Goal: Task Accomplishment & Management: Use online tool/utility

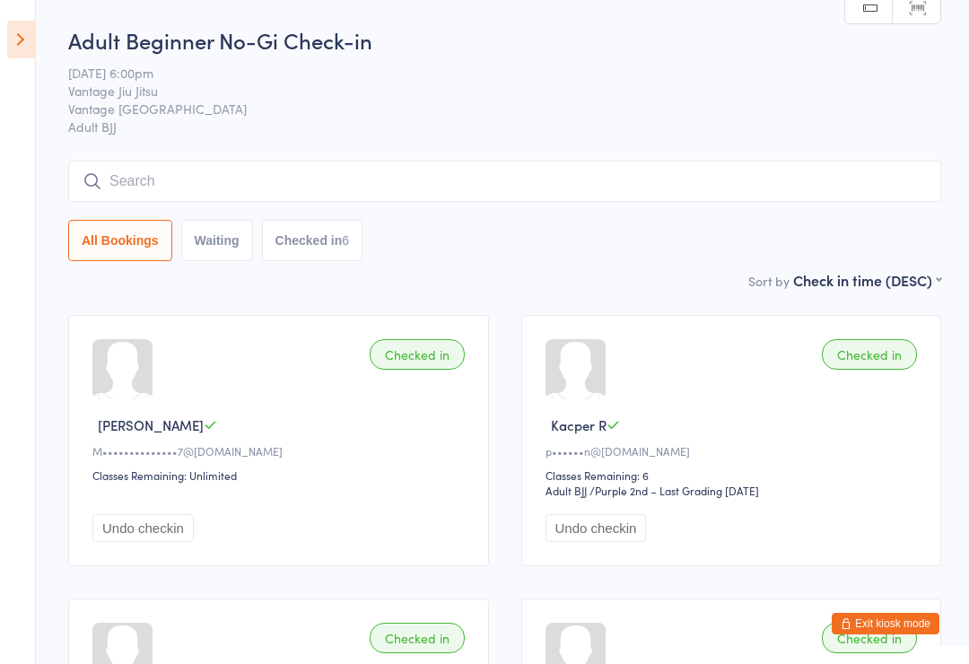
click at [220, 107] on span "Vantage [GEOGRAPHIC_DATA]" at bounding box center [490, 109] width 845 height 18
click at [11, 22] on icon at bounding box center [21, 40] width 28 height 38
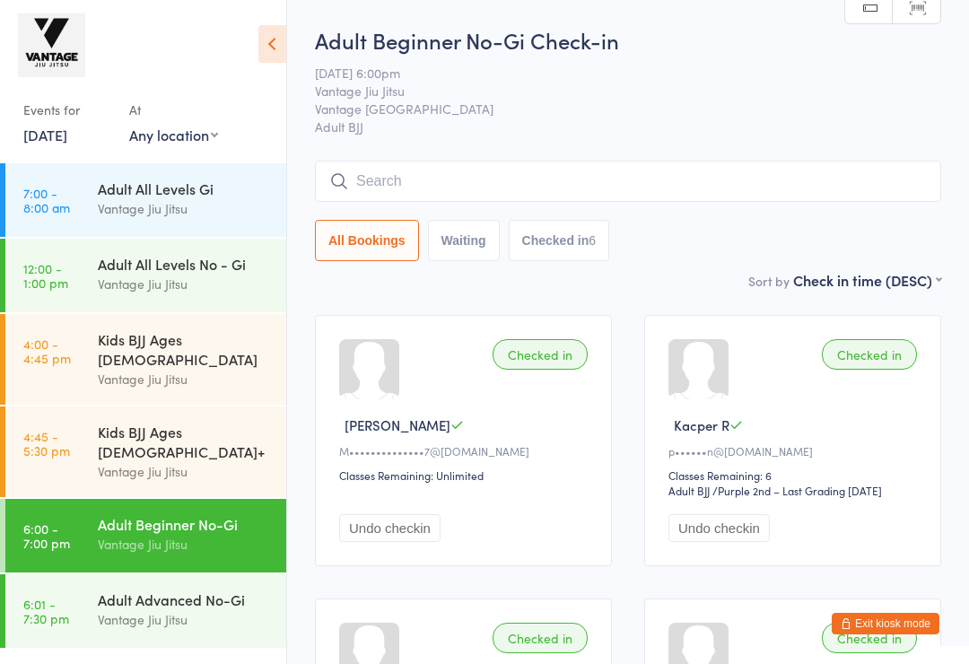
click at [99, 201] on div "Vantage Jiu Jitsu" at bounding box center [184, 208] width 173 height 21
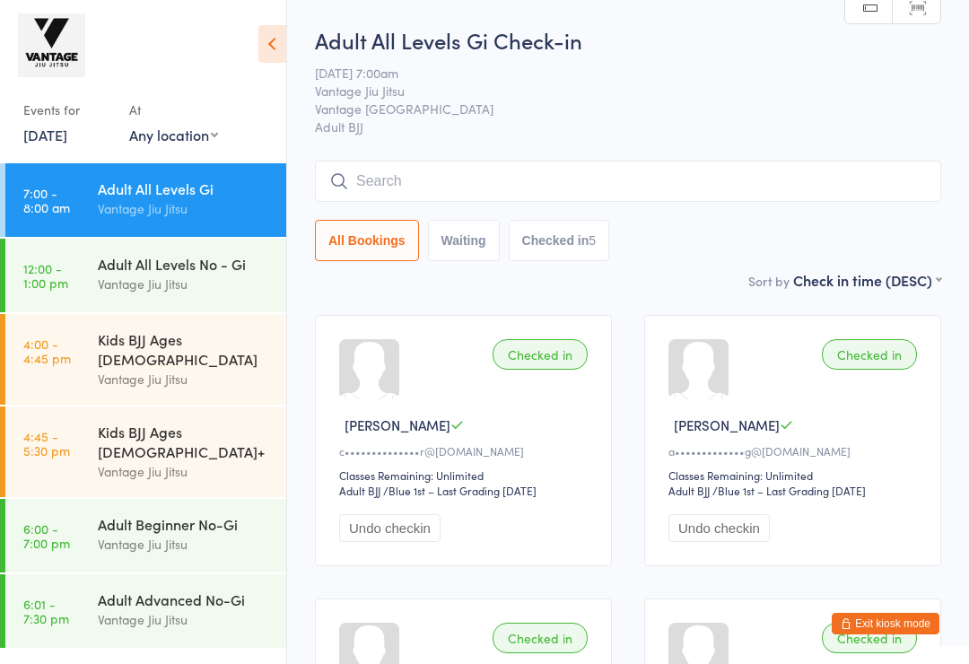
click at [53, 131] on link "[DATE]" at bounding box center [45, 135] width 44 height 20
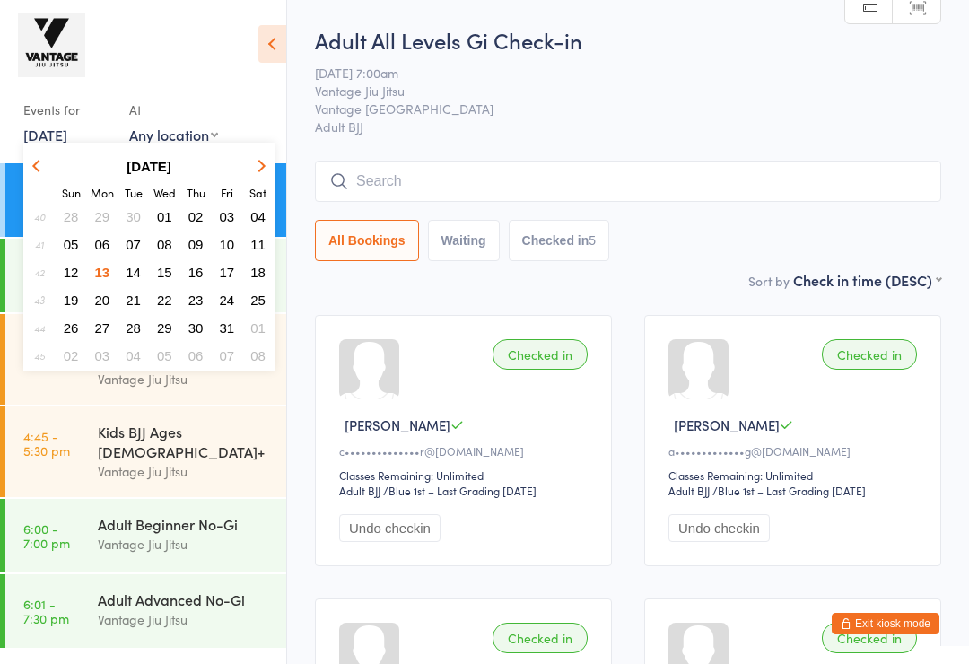
click at [141, 280] on button "14" at bounding box center [133, 272] width 28 height 24
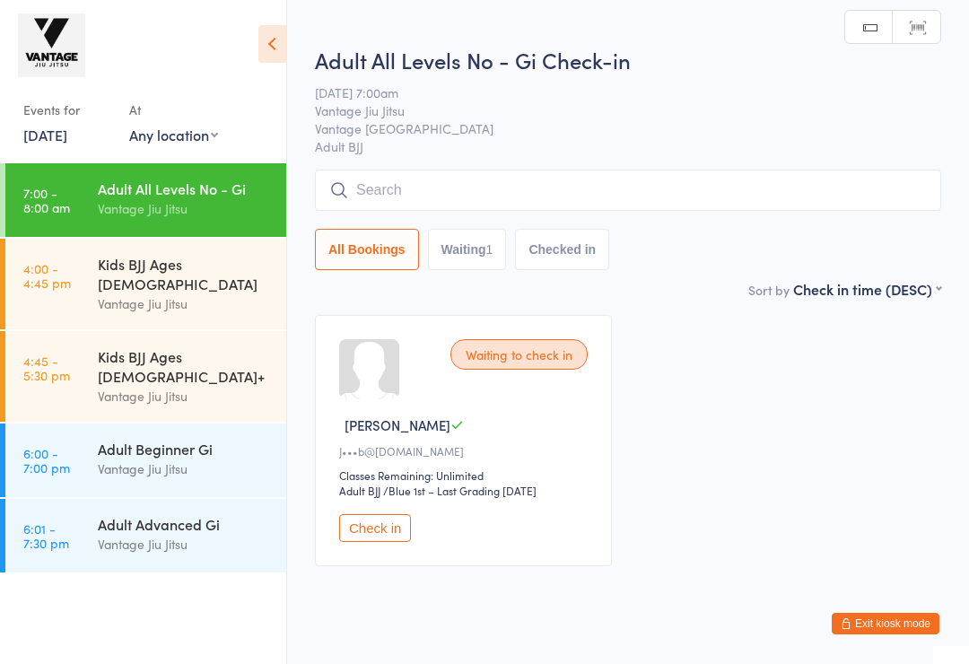
click at [372, 189] on input "search" at bounding box center [628, 190] width 626 height 41
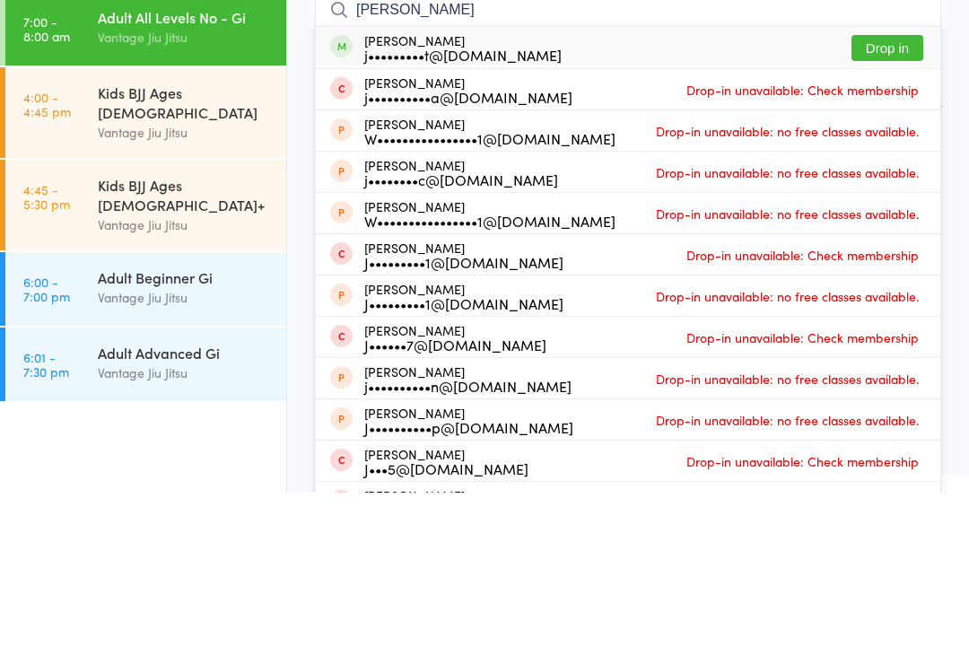
type input "[PERSON_NAME]"
click at [884, 206] on button "Drop in" at bounding box center [888, 219] width 72 height 26
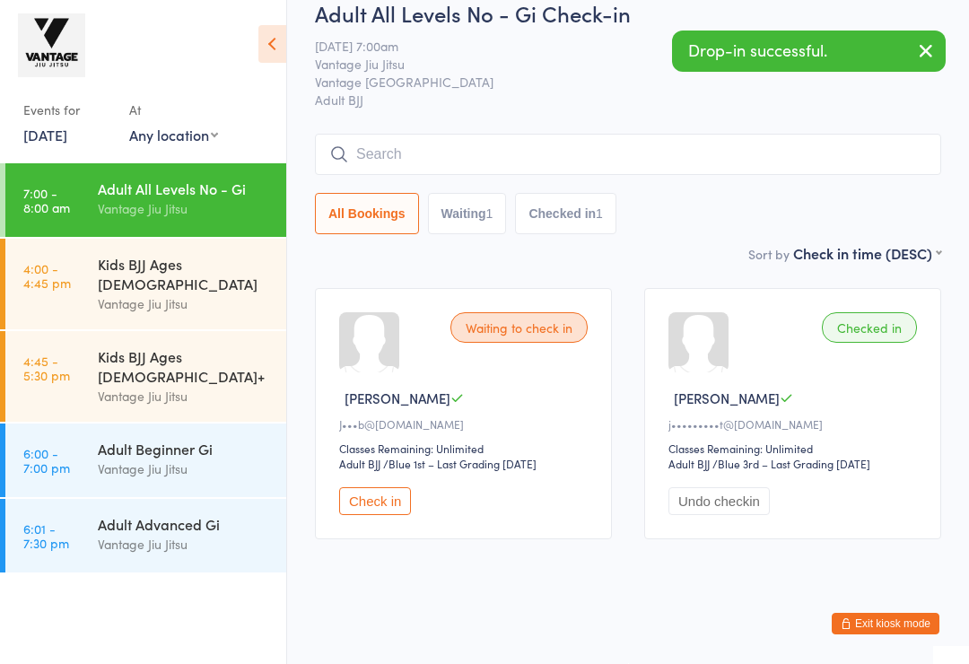
click at [396, 136] on input "search" at bounding box center [628, 154] width 626 height 41
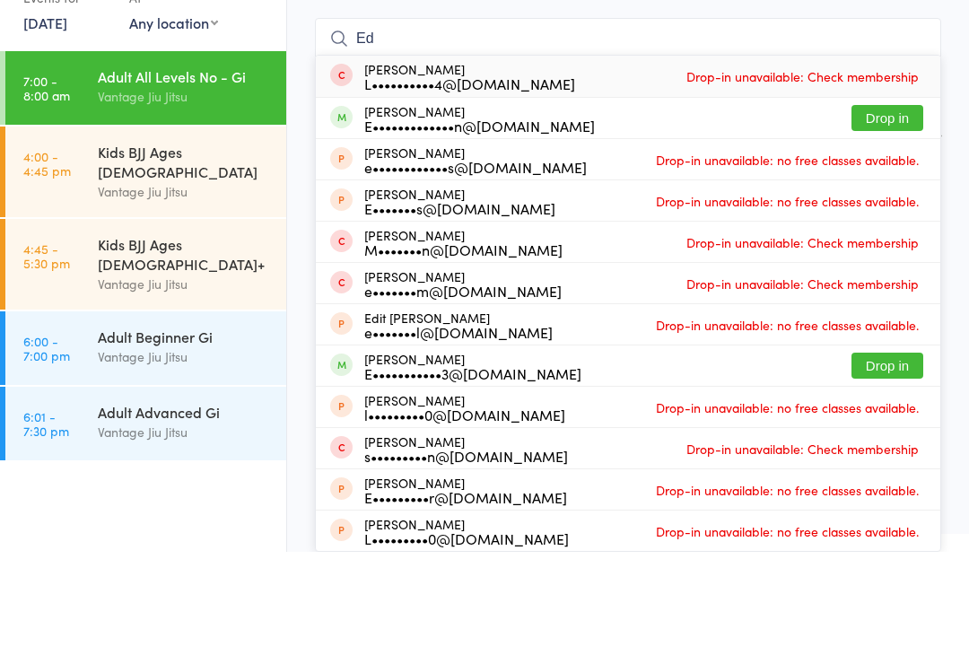
type input "Ed"
click at [883, 217] on button "Drop in" at bounding box center [888, 230] width 72 height 26
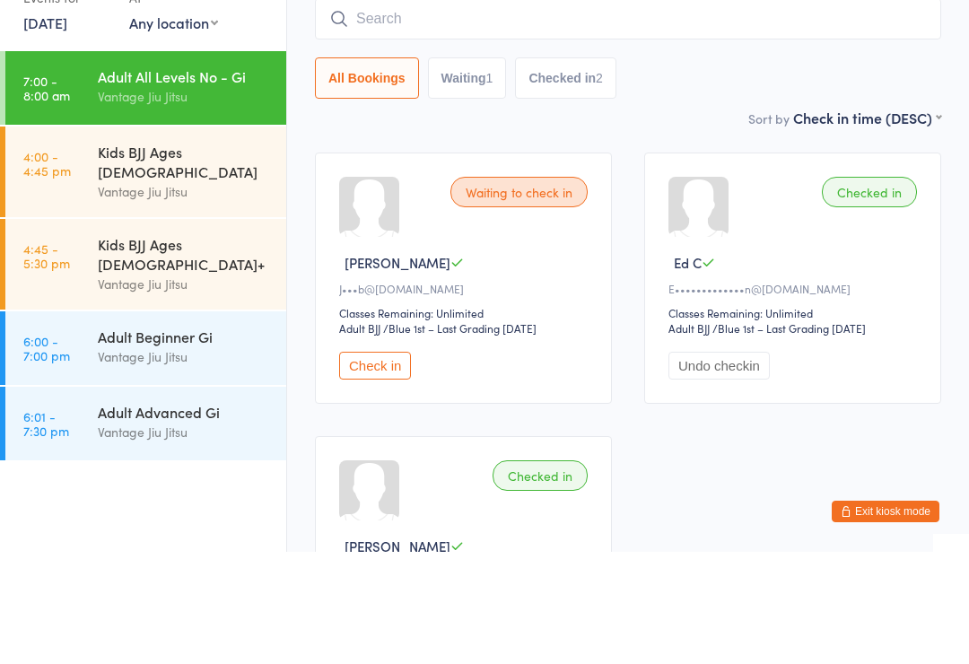
click at [391, 110] on input "search" at bounding box center [628, 130] width 626 height 41
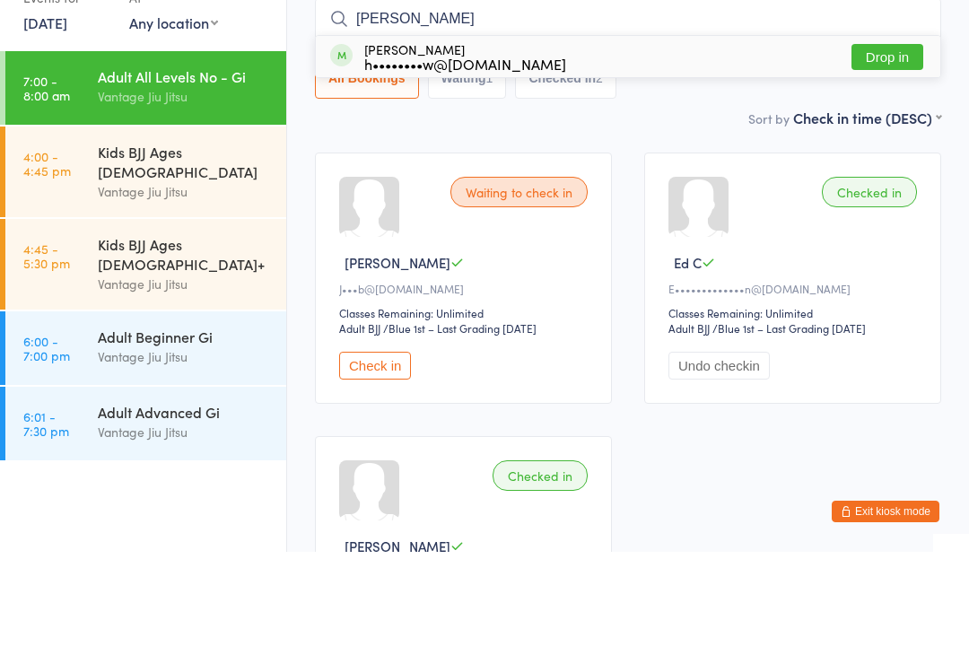
type input "[PERSON_NAME]"
click at [881, 156] on button "Drop in" at bounding box center [888, 169] width 72 height 26
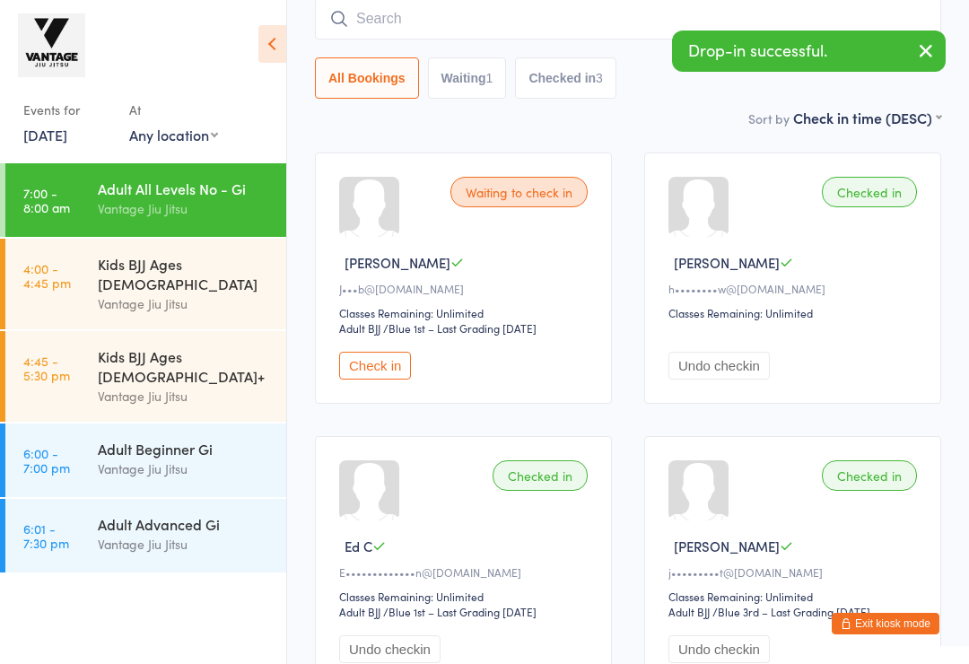
click at [373, 24] on input "search" at bounding box center [628, 18] width 626 height 41
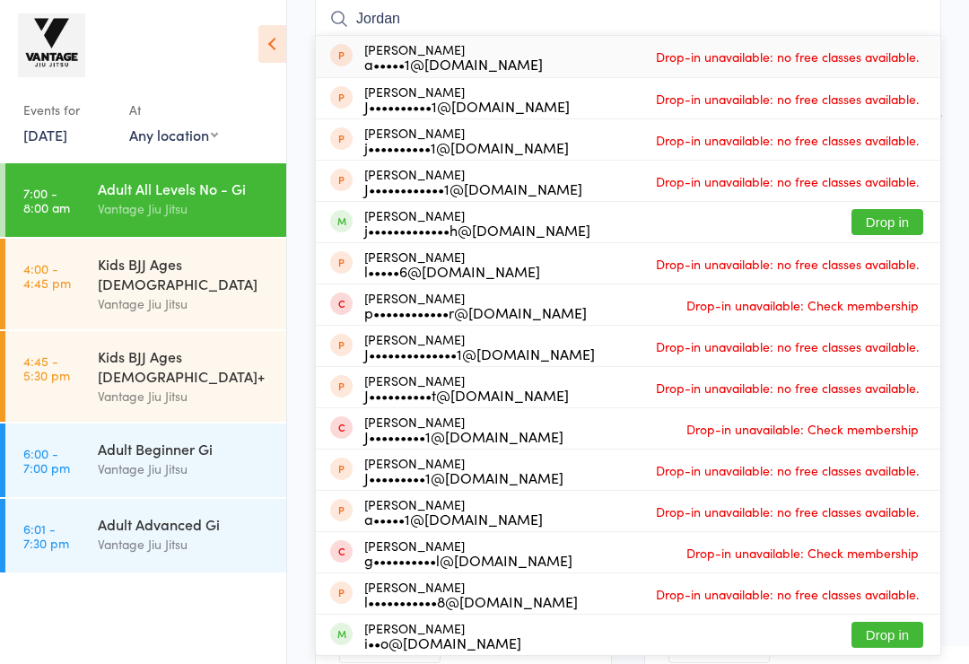
type input "Jordan"
click at [889, 225] on button "Drop in" at bounding box center [888, 222] width 72 height 26
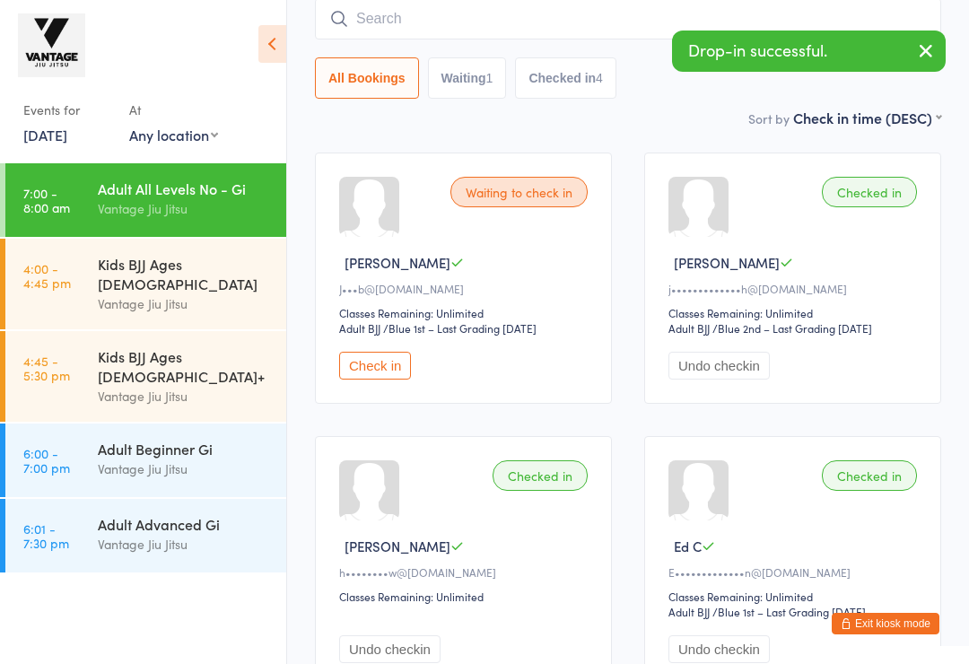
click at [392, 21] on input "search" at bounding box center [628, 18] width 626 height 41
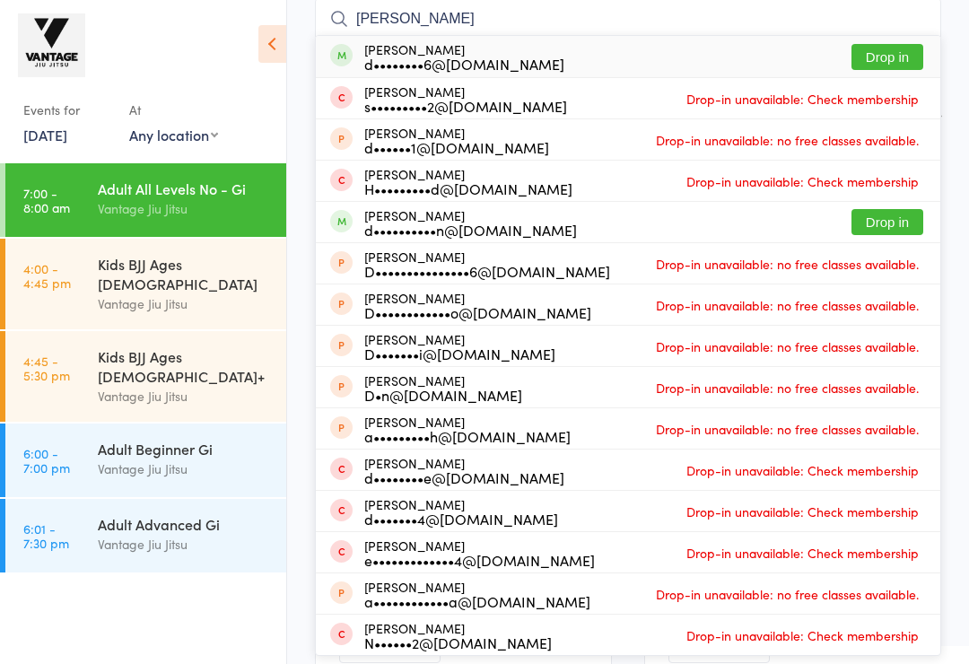
type input "[PERSON_NAME]"
click at [875, 64] on button "Drop in" at bounding box center [888, 57] width 72 height 26
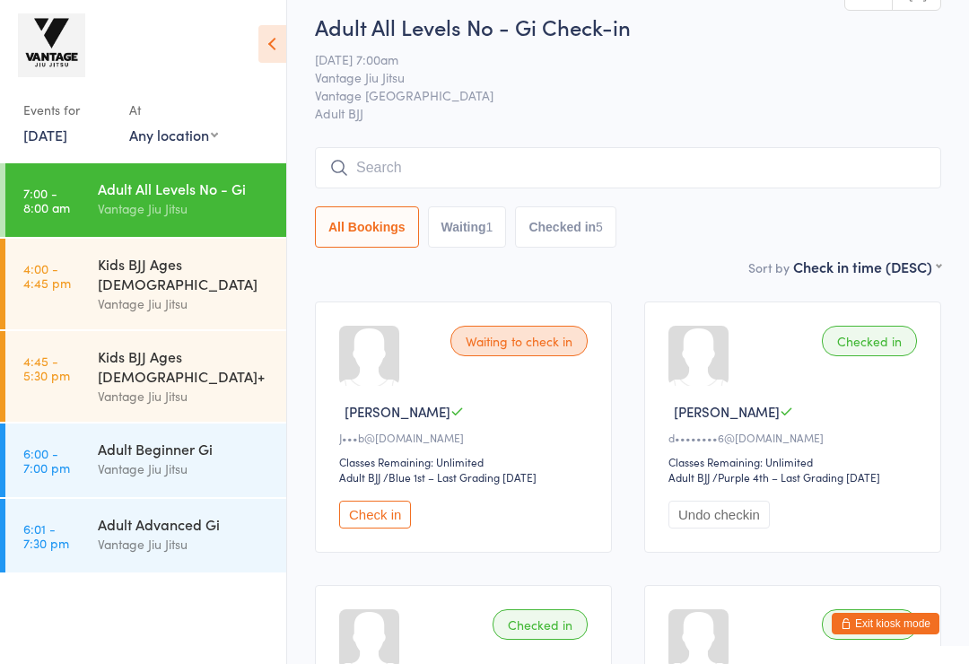
scroll to position [0, 0]
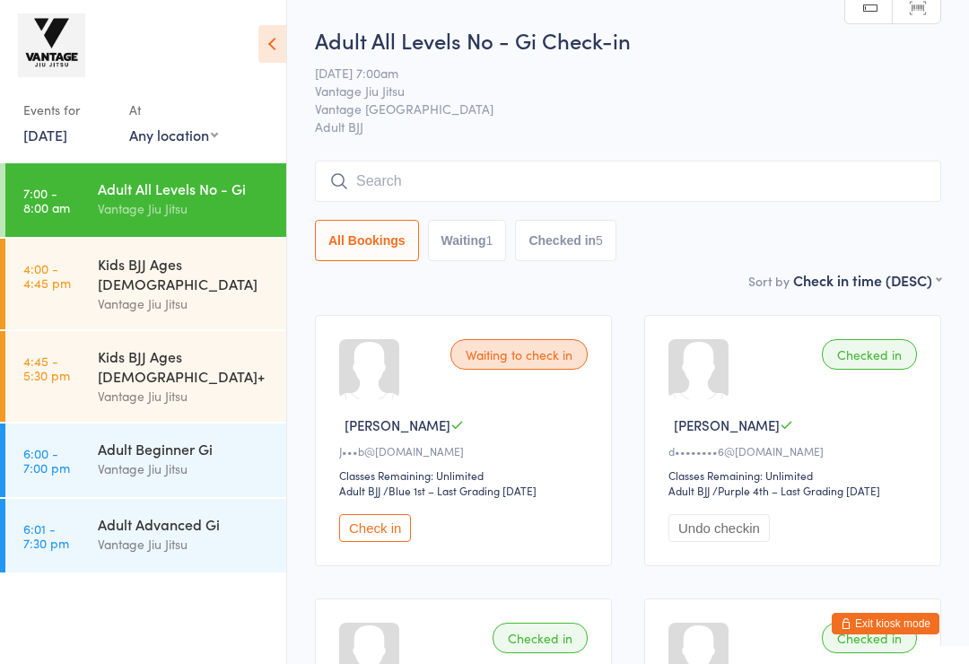
click at [649, 171] on input "search" at bounding box center [628, 181] width 626 height 41
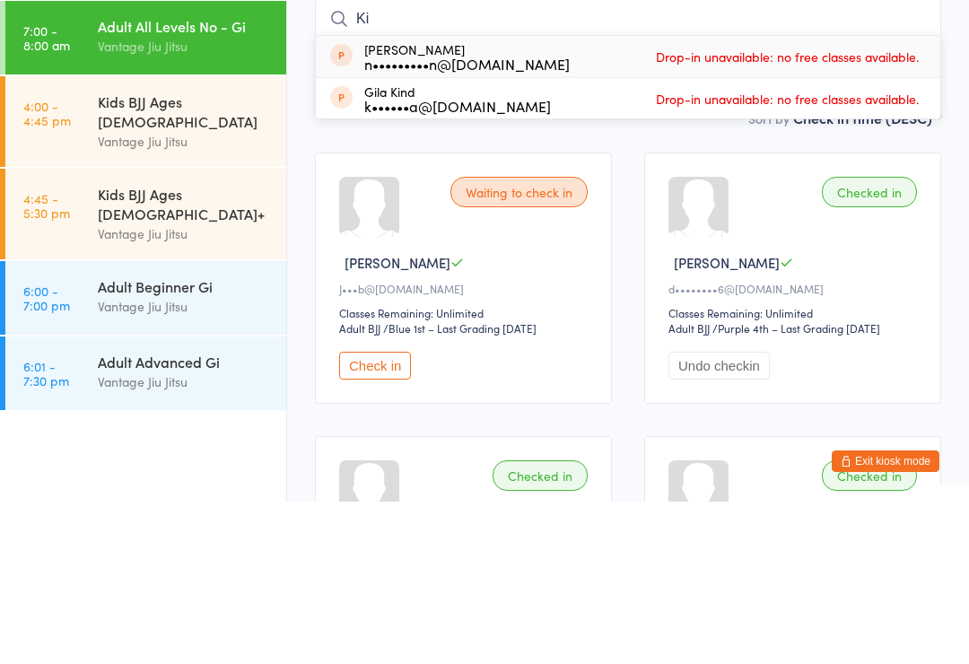
type input "K"
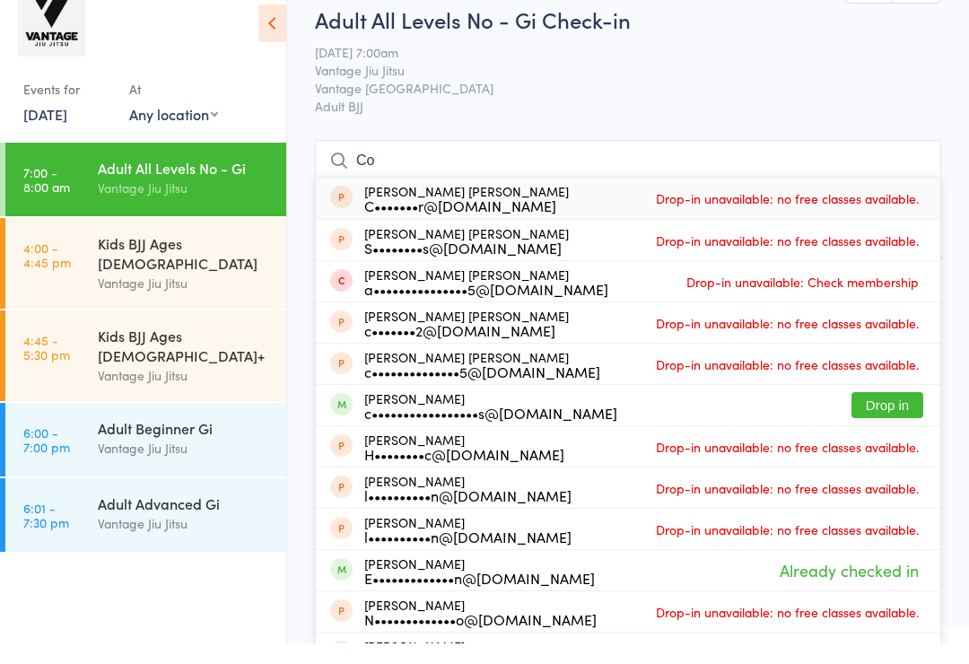
type input "C"
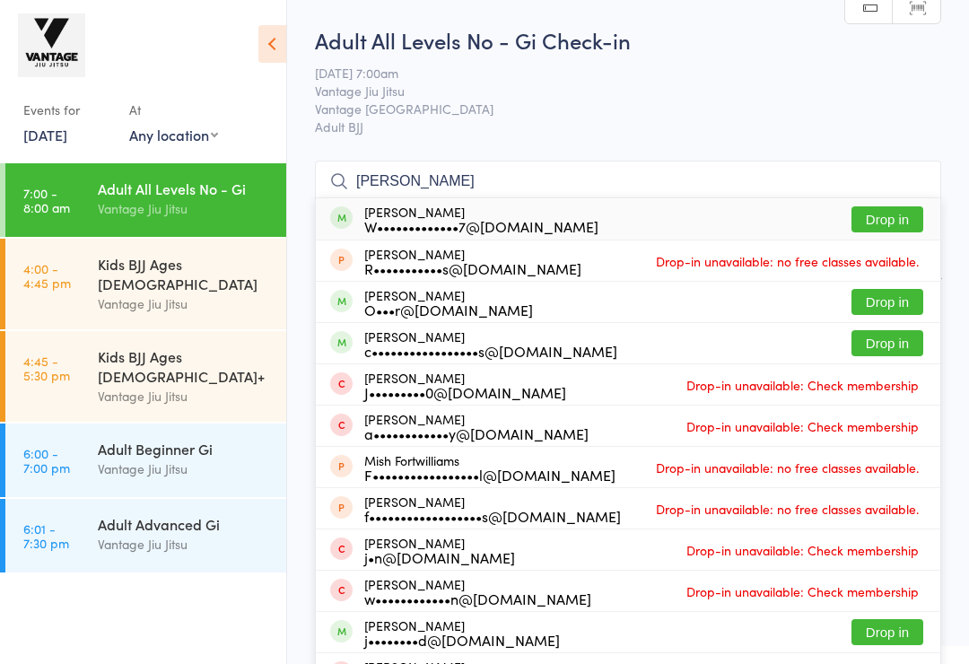
type input "[PERSON_NAME]"
click at [259, 43] on icon at bounding box center [272, 44] width 28 height 38
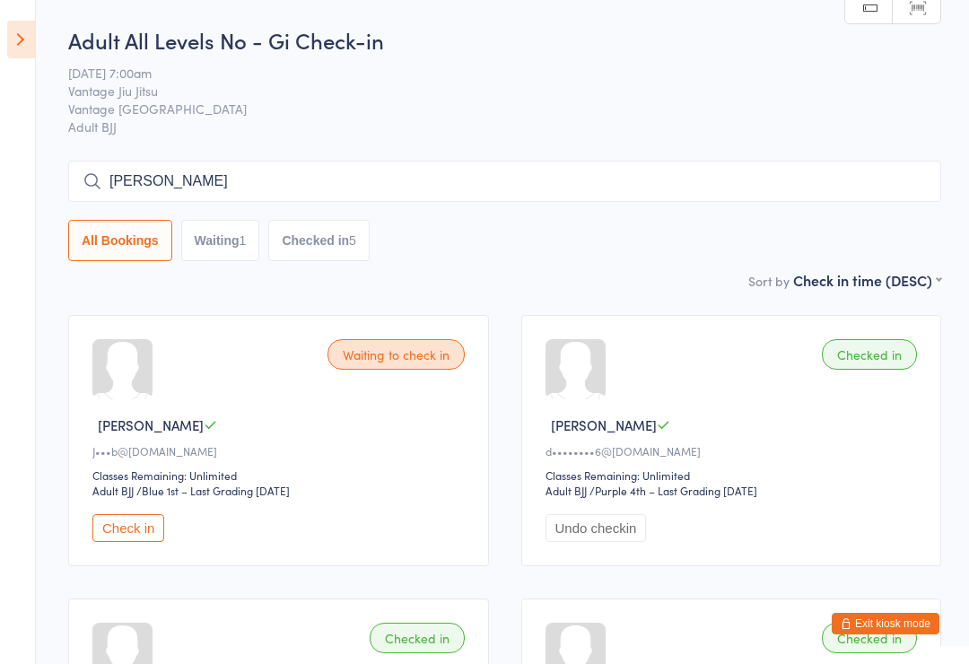
click at [13, 35] on icon at bounding box center [21, 40] width 28 height 38
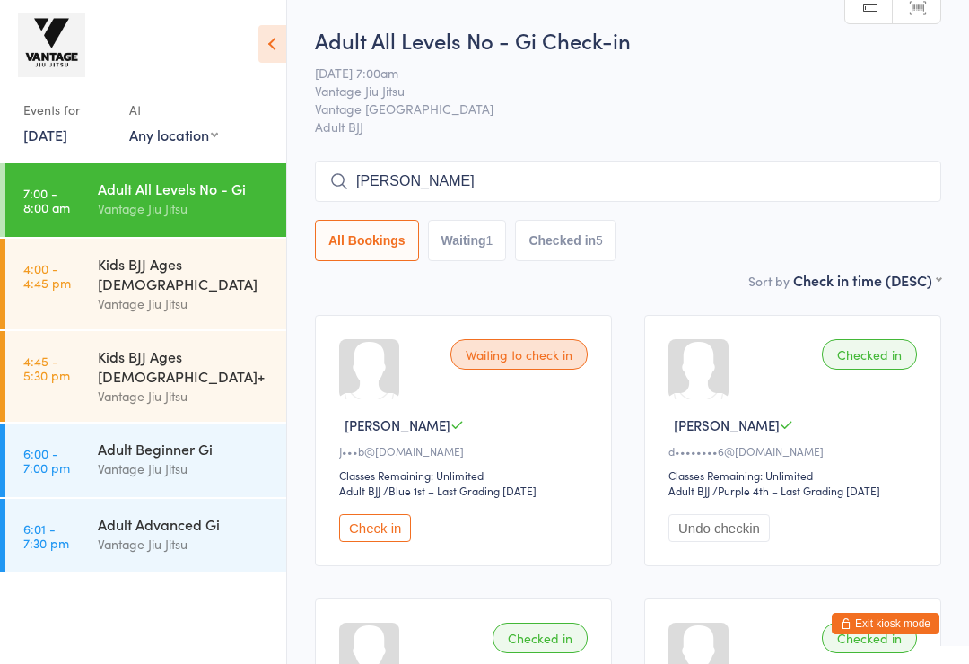
click at [64, 127] on link "[DATE]" at bounding box center [45, 135] width 44 height 20
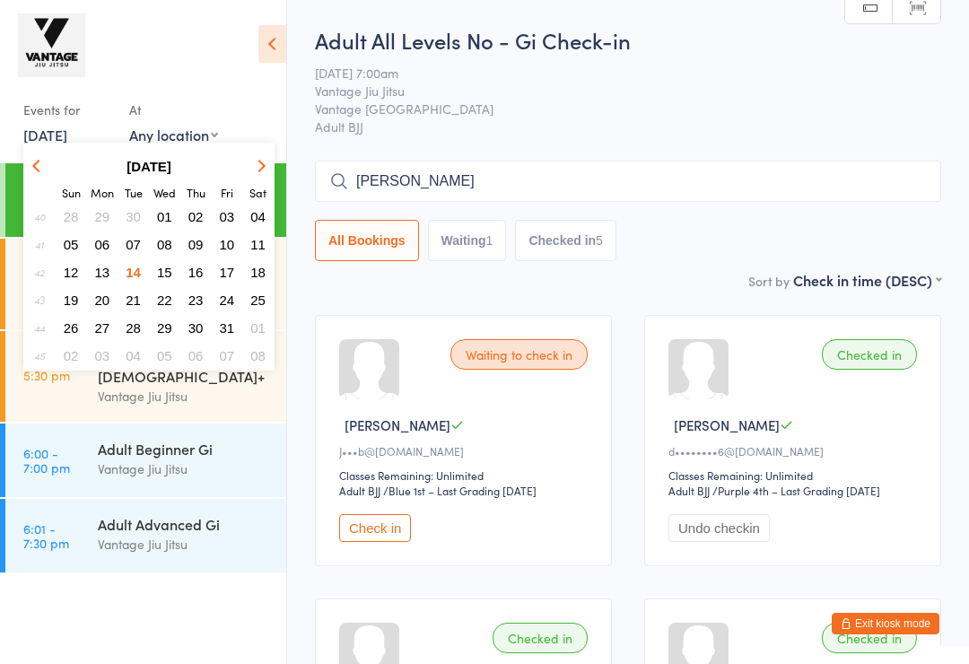
click at [102, 275] on span "13" at bounding box center [102, 272] width 15 height 15
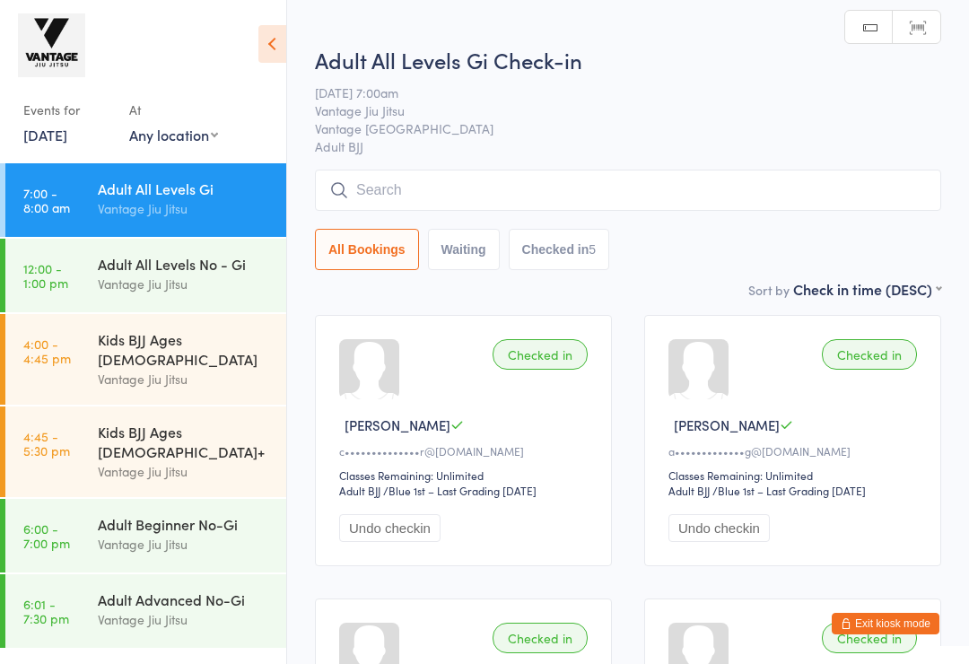
click at [505, 190] on input "search" at bounding box center [628, 190] width 626 height 41
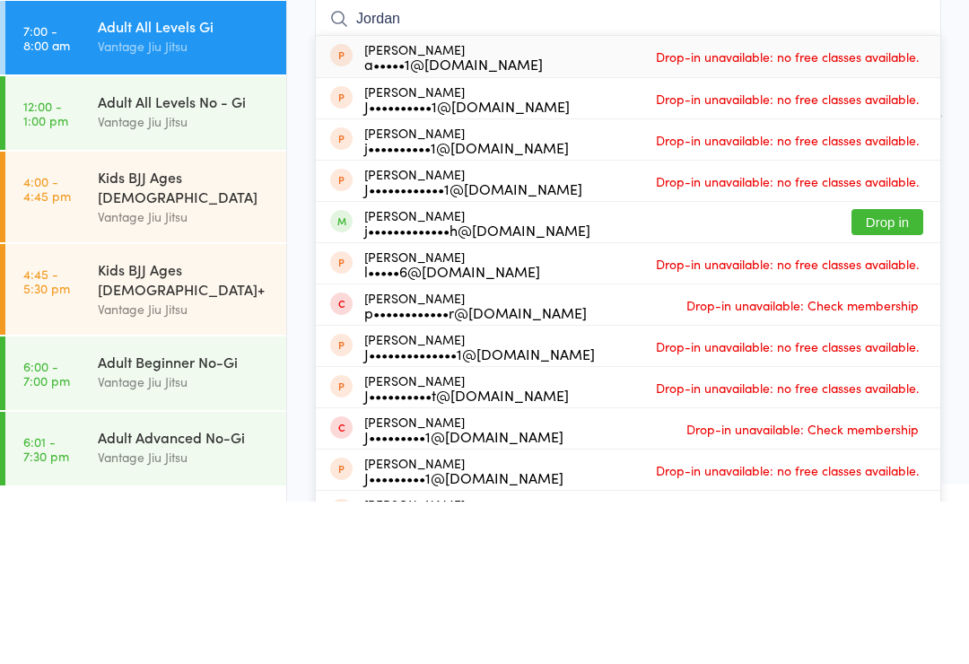
type input "Jordan"
click at [879, 372] on button "Drop in" at bounding box center [888, 385] width 72 height 26
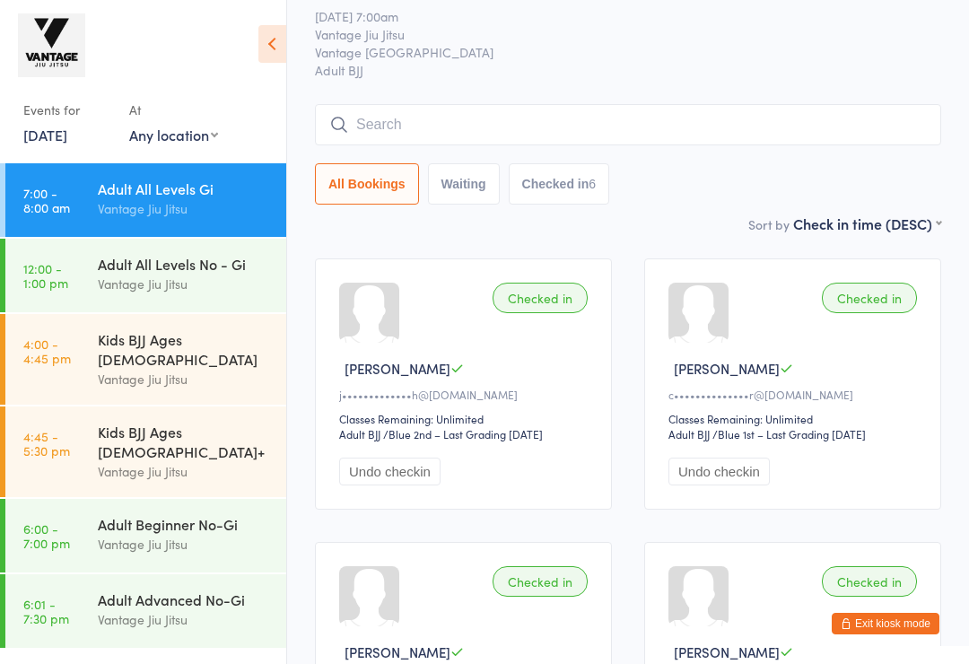
scroll to position [50, 0]
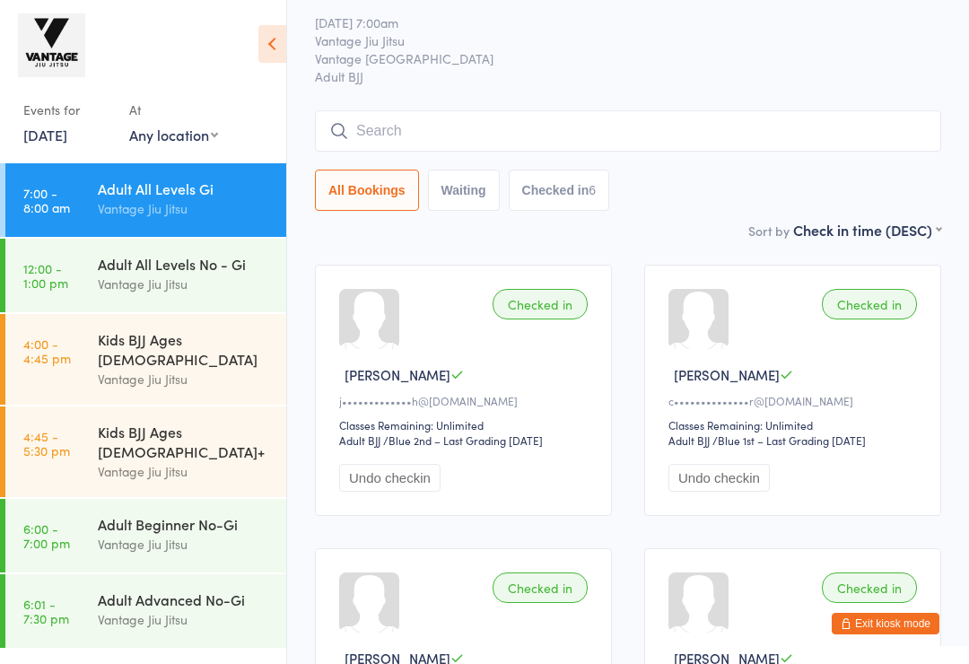
click at [46, 127] on link "[DATE]" at bounding box center [45, 135] width 44 height 20
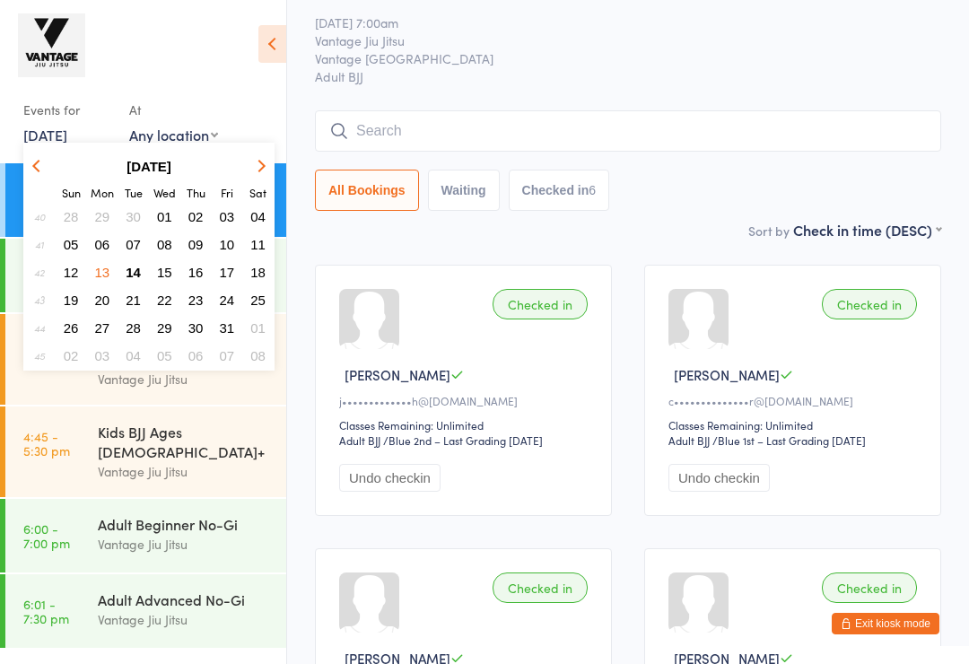
click at [133, 272] on span "14" at bounding box center [133, 272] width 15 height 15
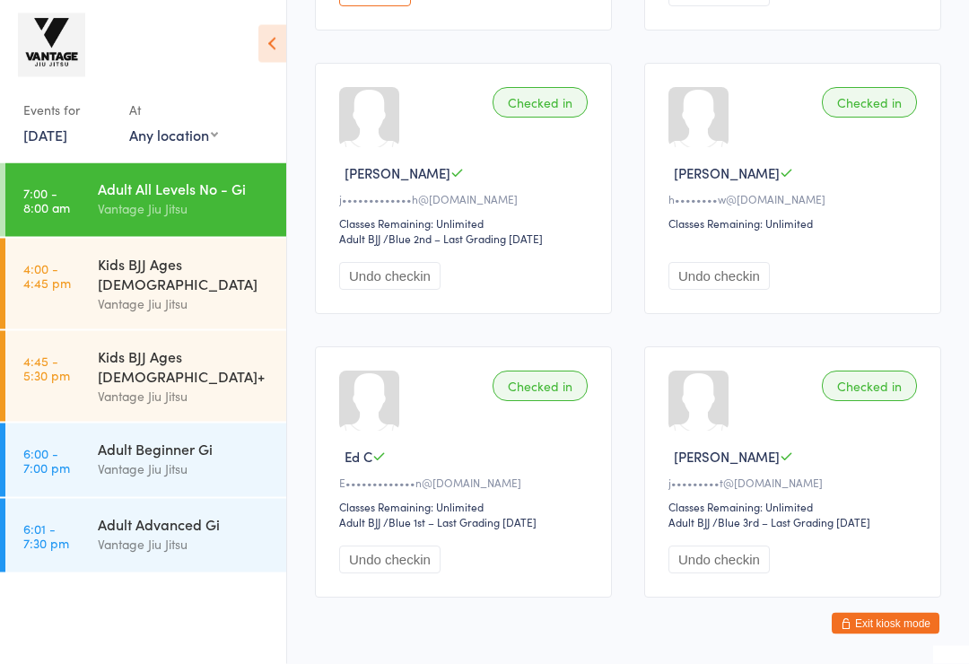
scroll to position [602, 0]
